Goal: Information Seeking & Learning: Find specific fact

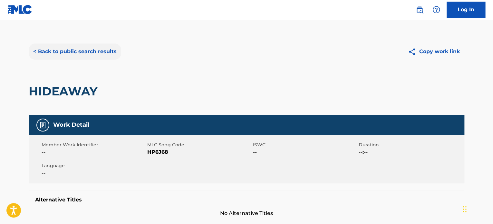
click at [84, 44] on button "< Back to public search results" at bounding box center [75, 51] width 92 height 16
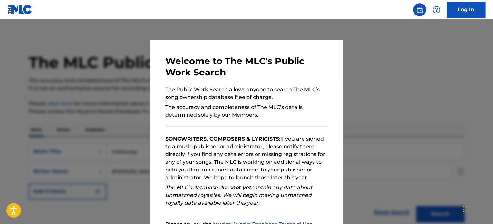
scroll to position [127, 0]
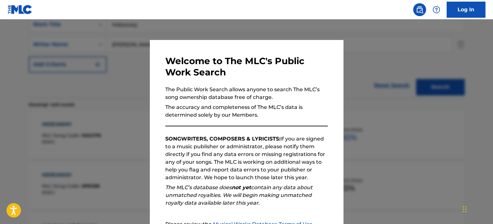
click at [75, 55] on div at bounding box center [246, 131] width 493 height 224
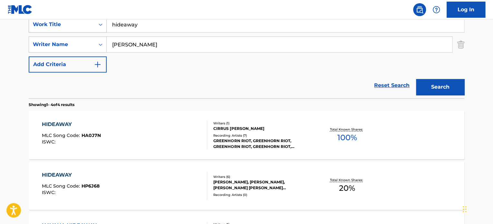
drag, startPoint x: 153, startPoint y: 27, endPoint x: 36, endPoint y: 25, distance: 116.9
click at [36, 25] on div "SearchWithCriteria8244ac94-2410-4da2-bd3e-15cc6d1424a7 Work Title hideaway" at bounding box center [246, 24] width 435 height 16
type input "space invader"
type input "[PERSON_NAME]"
click at [416, 79] on button "Search" at bounding box center [440, 87] width 48 height 16
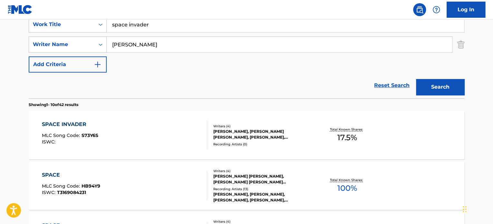
click at [61, 127] on div "SPACE INVADER" at bounding box center [70, 124] width 56 height 8
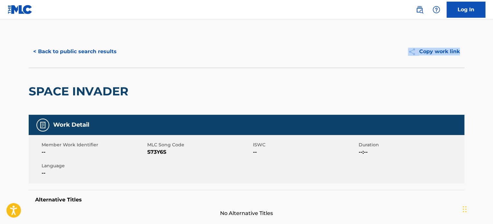
drag, startPoint x: 492, startPoint y: 43, endPoint x: 488, endPoint y: 65, distance: 22.2
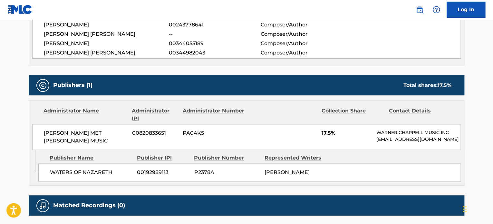
scroll to position [250, 0]
